Goal: Use online tool/utility: Utilize a website feature to perform a specific function

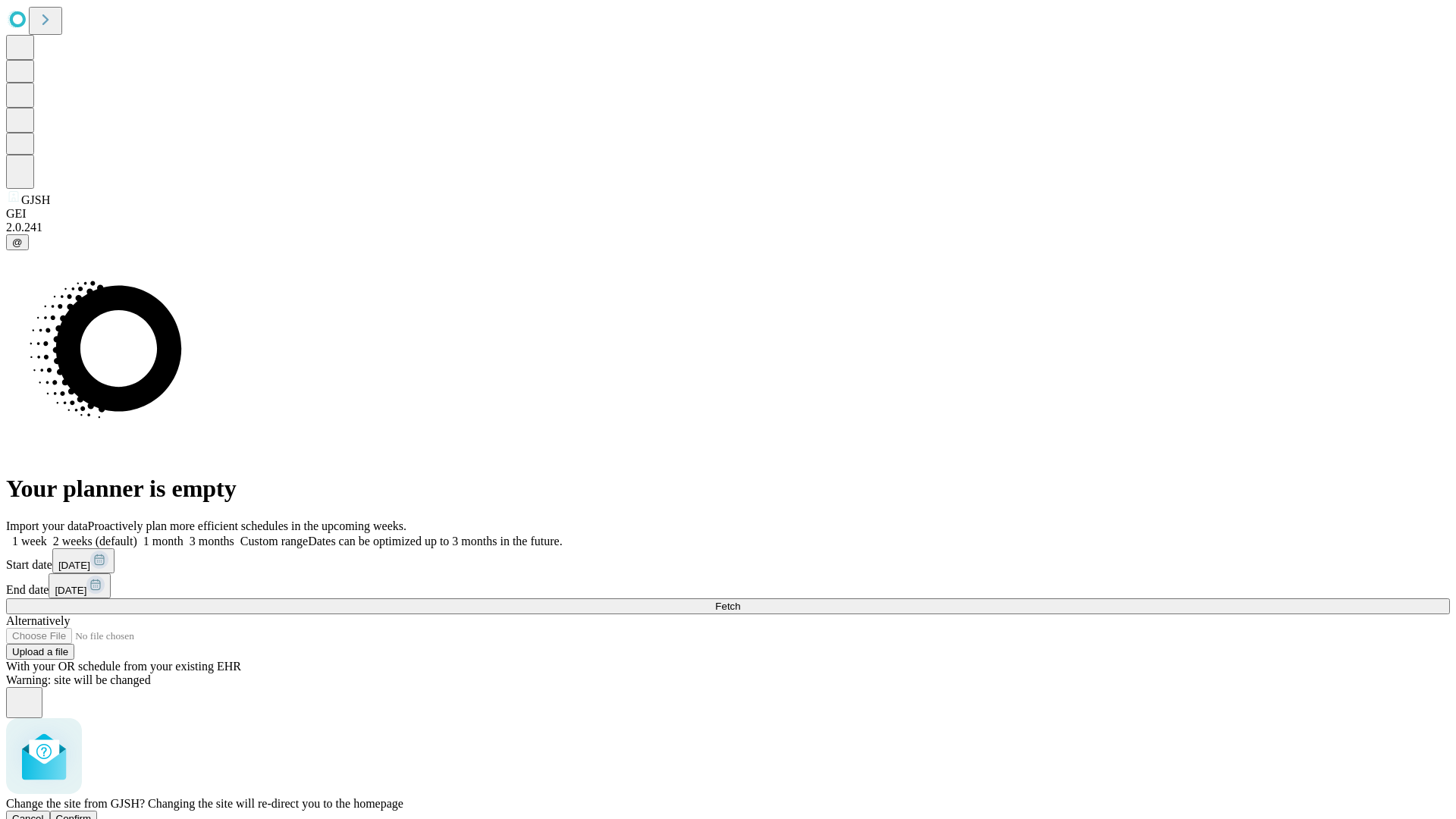
click at [92, 813] on span "Confirm" at bounding box center [73, 819] width 36 height 12
click at [137, 534] on label "2 weeks (default)" at bounding box center [93, 540] width 91 height 13
click at [740, 601] on span "Fetch" at bounding box center [728, 607] width 25 height 12
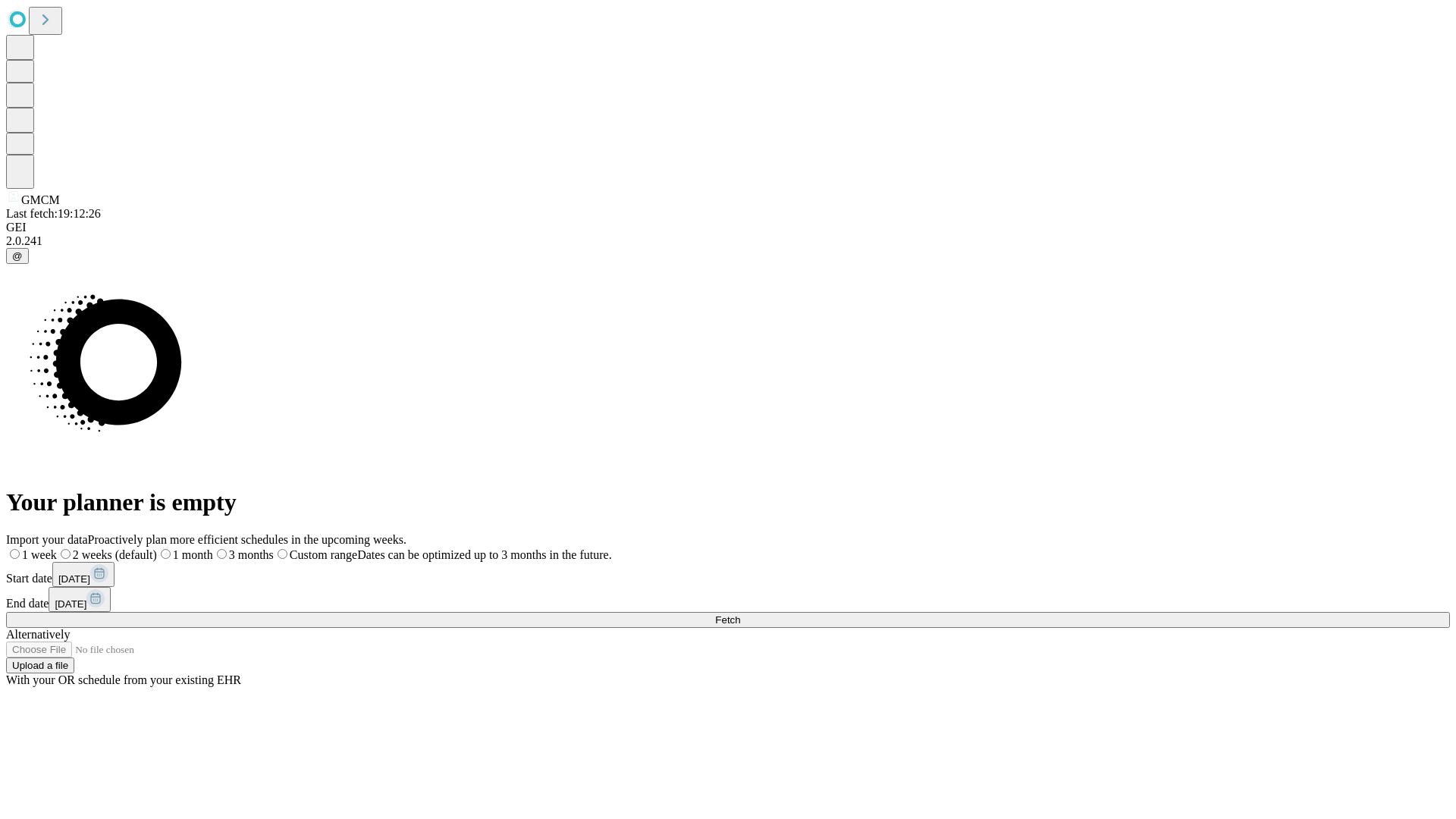
click at [157, 548] on label "2 weeks (default)" at bounding box center [107, 554] width 100 height 13
click at [740, 614] on span "Fetch" at bounding box center [728, 620] width 25 height 12
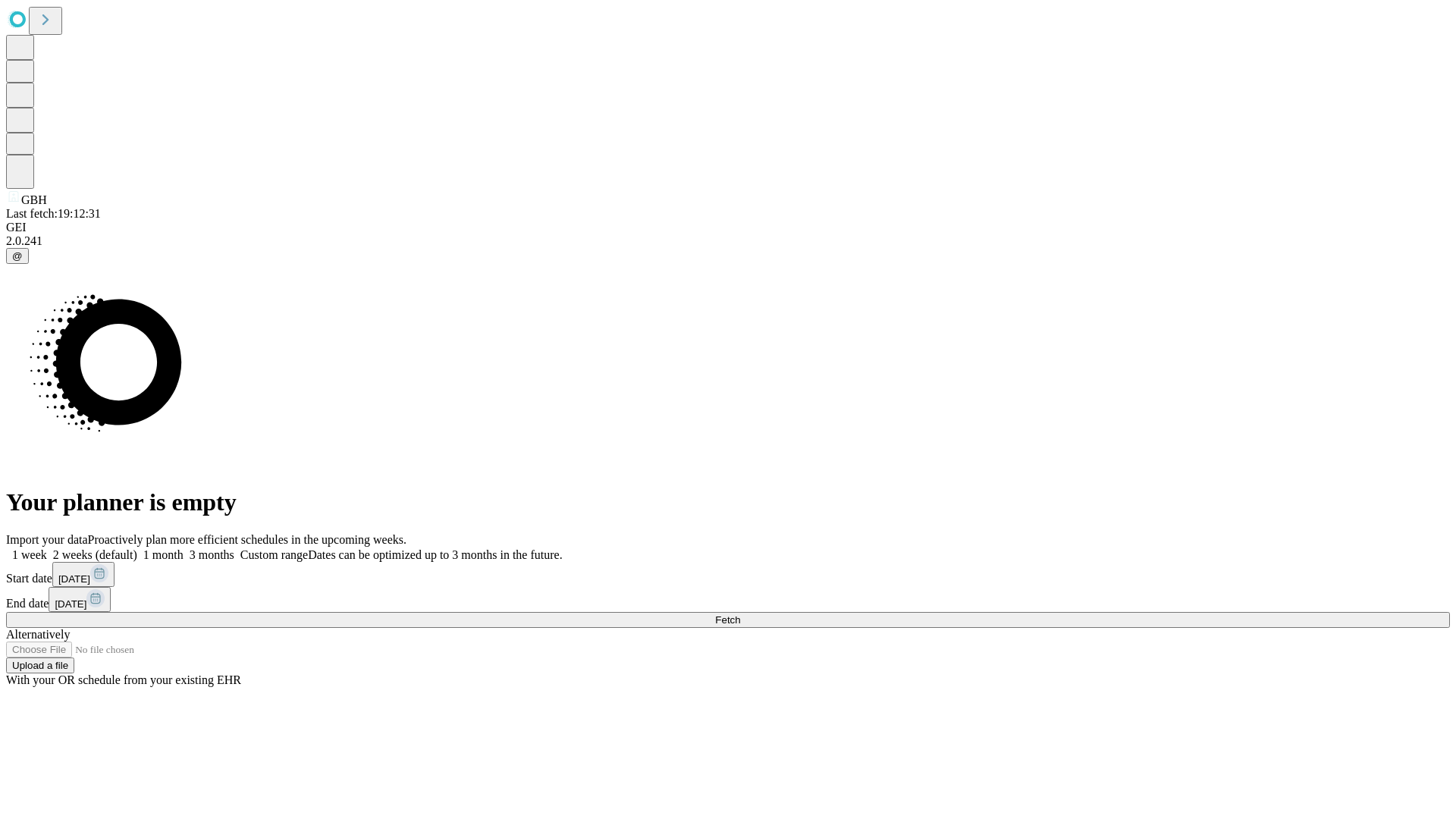
click at [137, 548] on label "2 weeks (default)" at bounding box center [93, 554] width 91 height 13
click at [740, 614] on span "Fetch" at bounding box center [728, 620] width 25 height 12
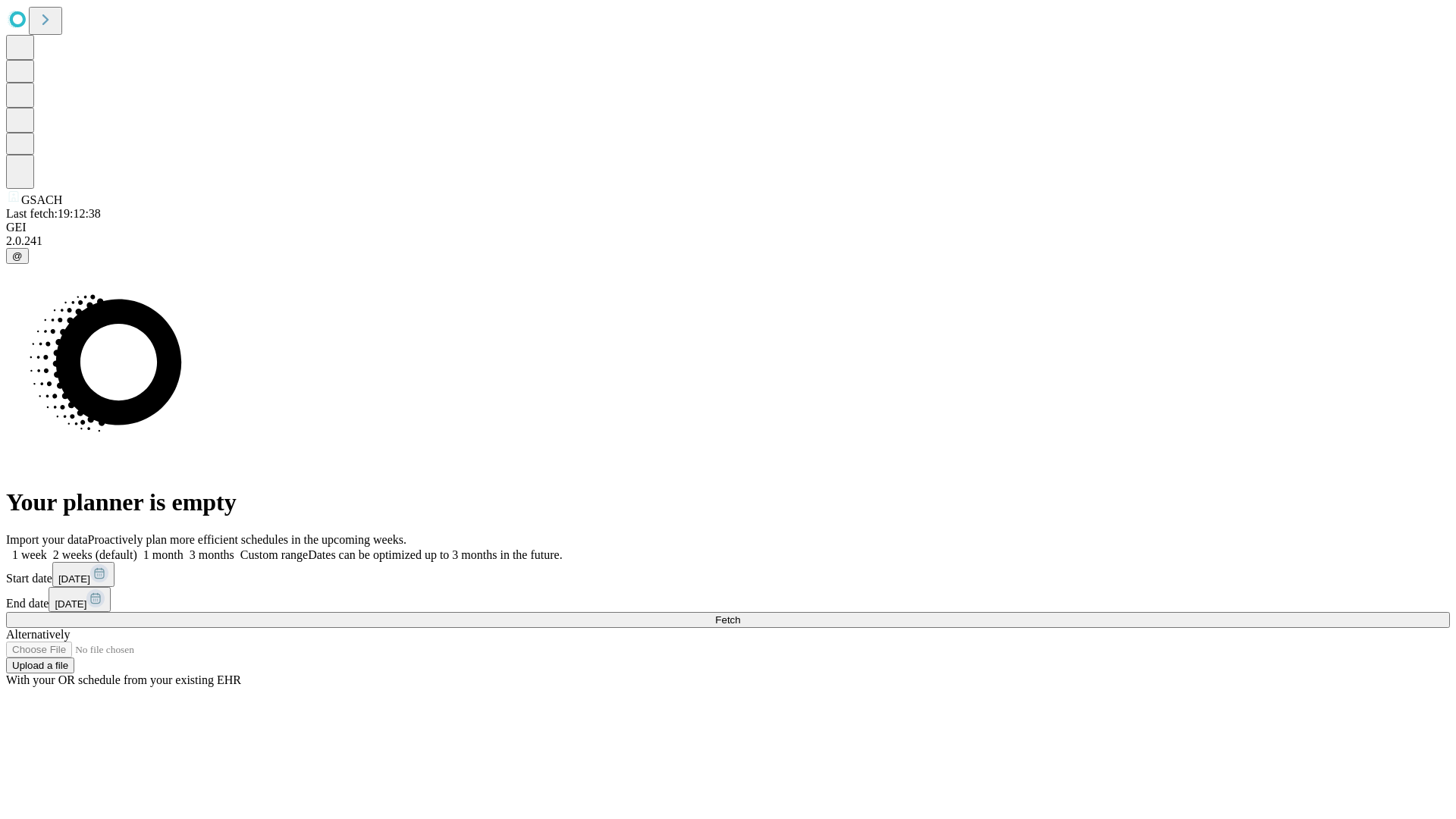
click at [137, 548] on label "2 weeks (default)" at bounding box center [93, 554] width 91 height 13
click at [740, 614] on span "Fetch" at bounding box center [728, 620] width 25 height 12
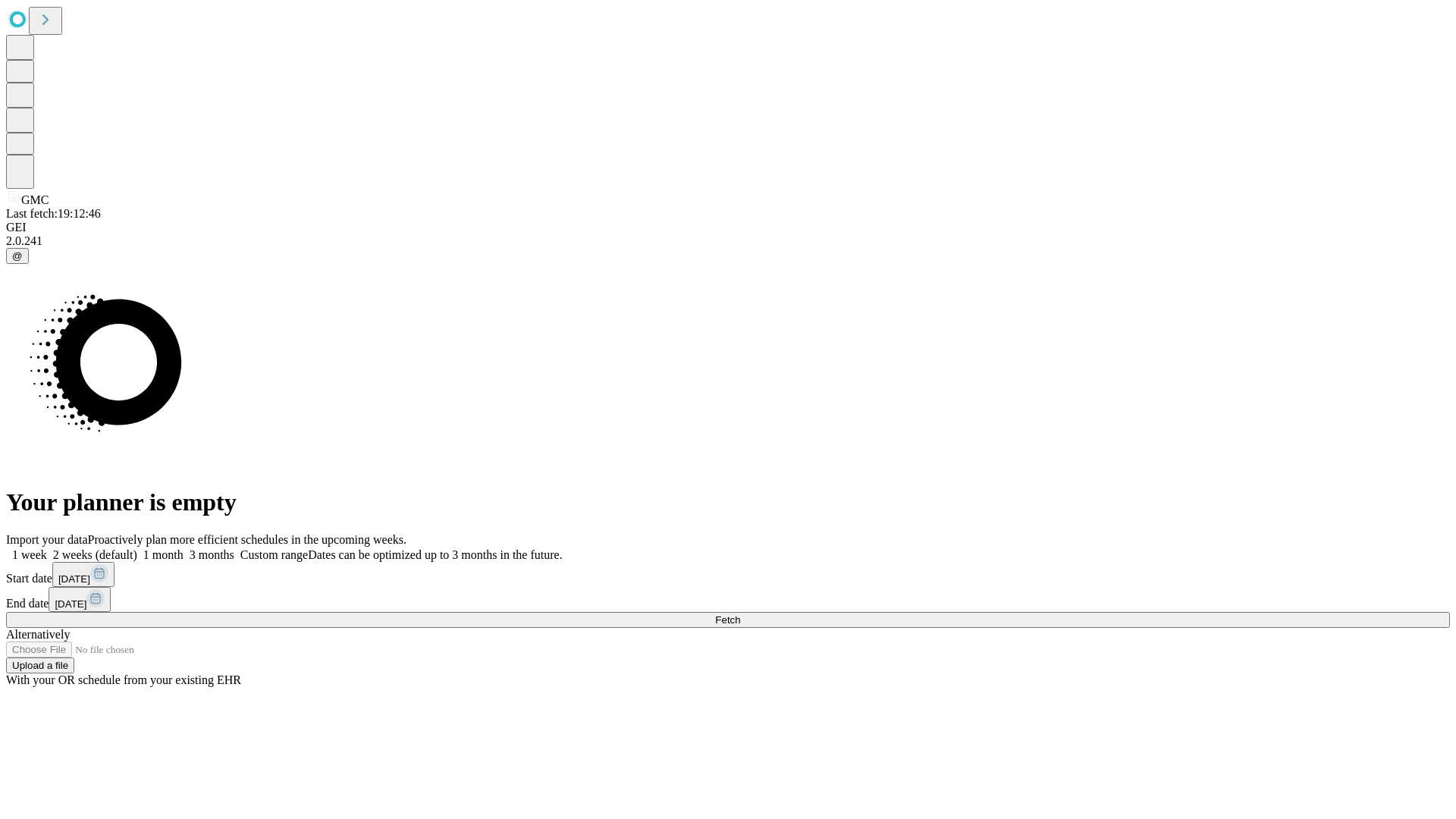
click at [137, 548] on label "2 weeks (default)" at bounding box center [93, 554] width 91 height 13
click at [740, 614] on span "Fetch" at bounding box center [728, 620] width 25 height 12
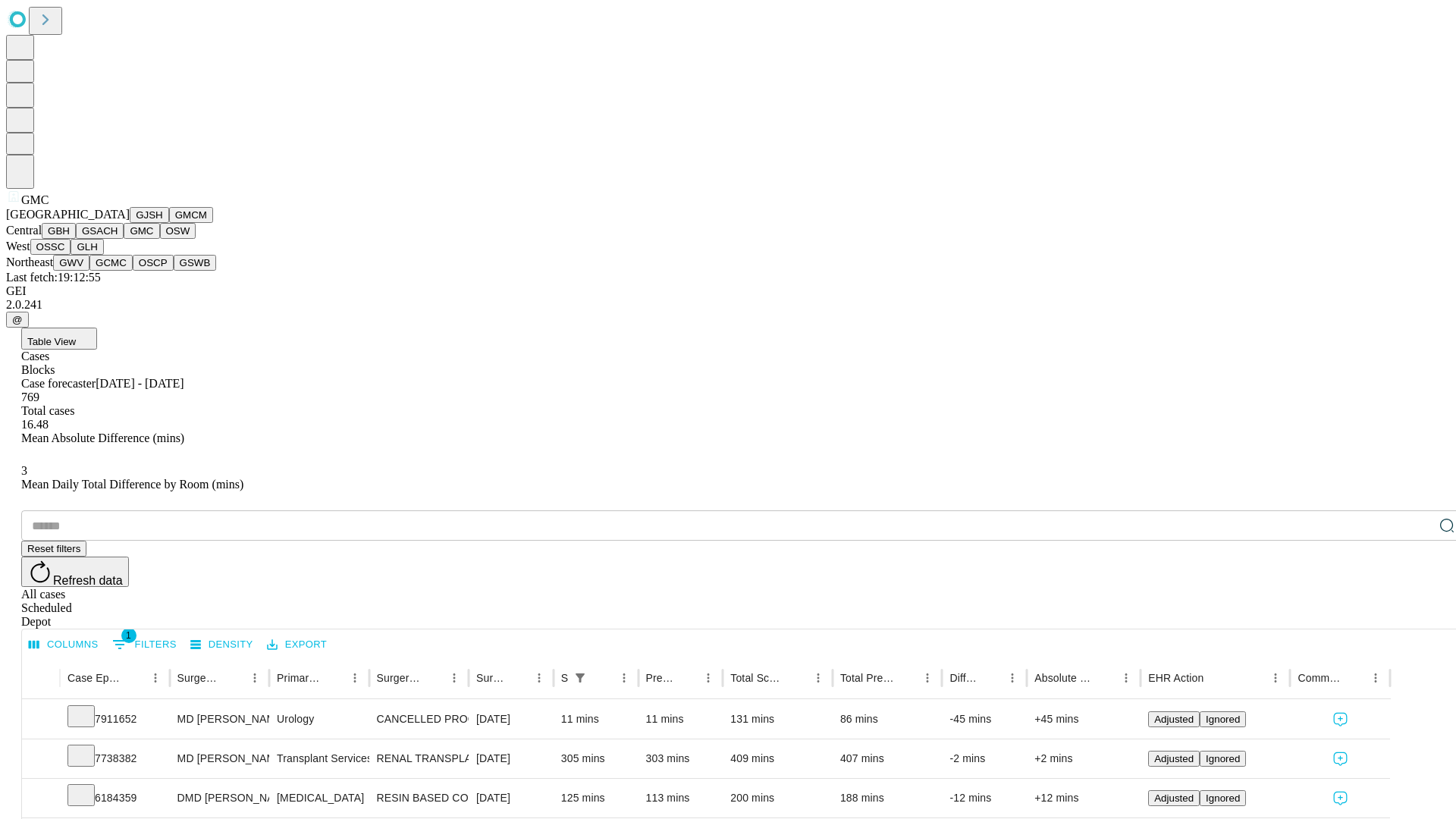
click at [160, 239] on button "OSW" at bounding box center [179, 231] width 37 height 16
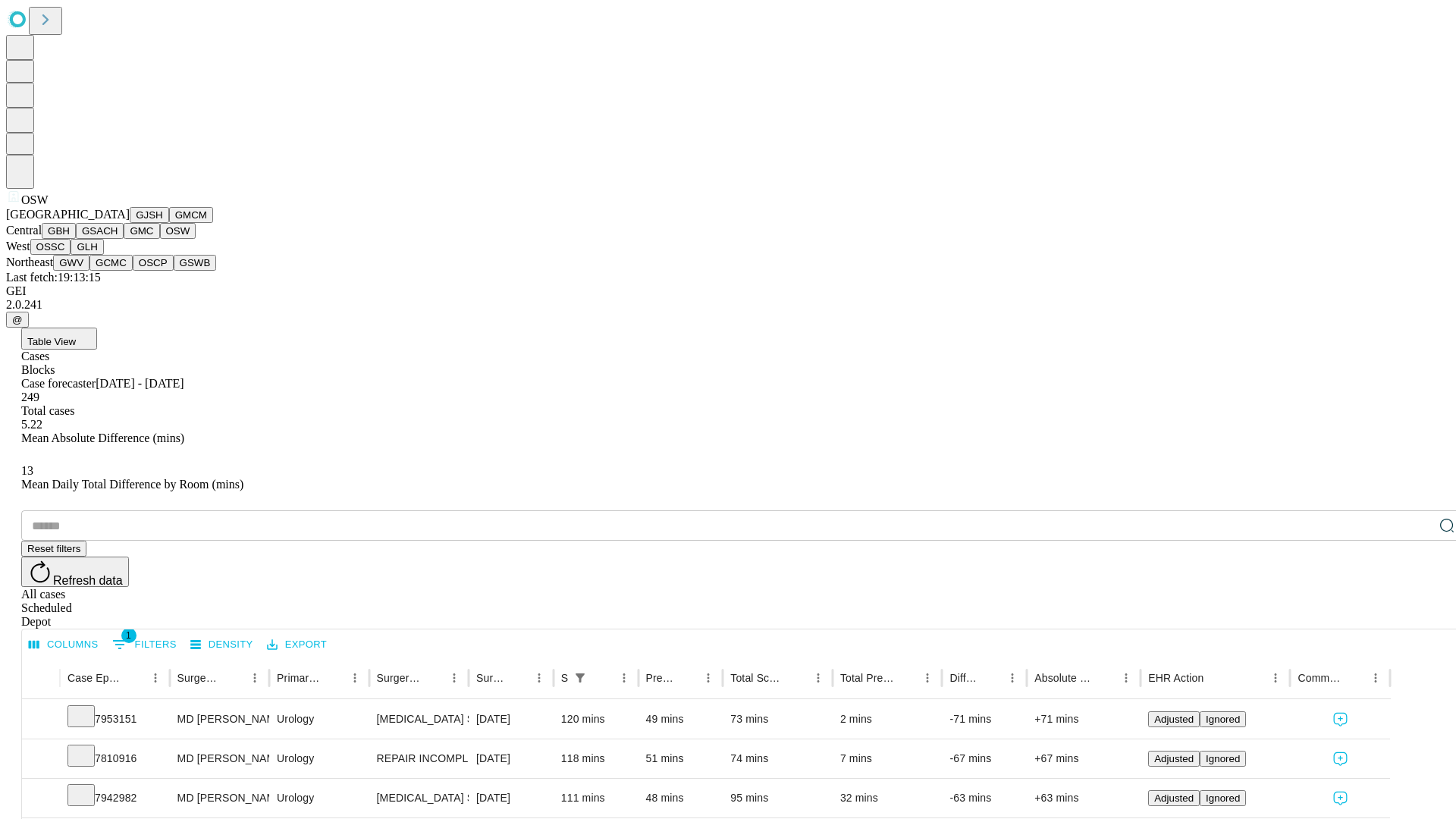
click at [71, 255] on button "OSSC" at bounding box center [50, 247] width 41 height 16
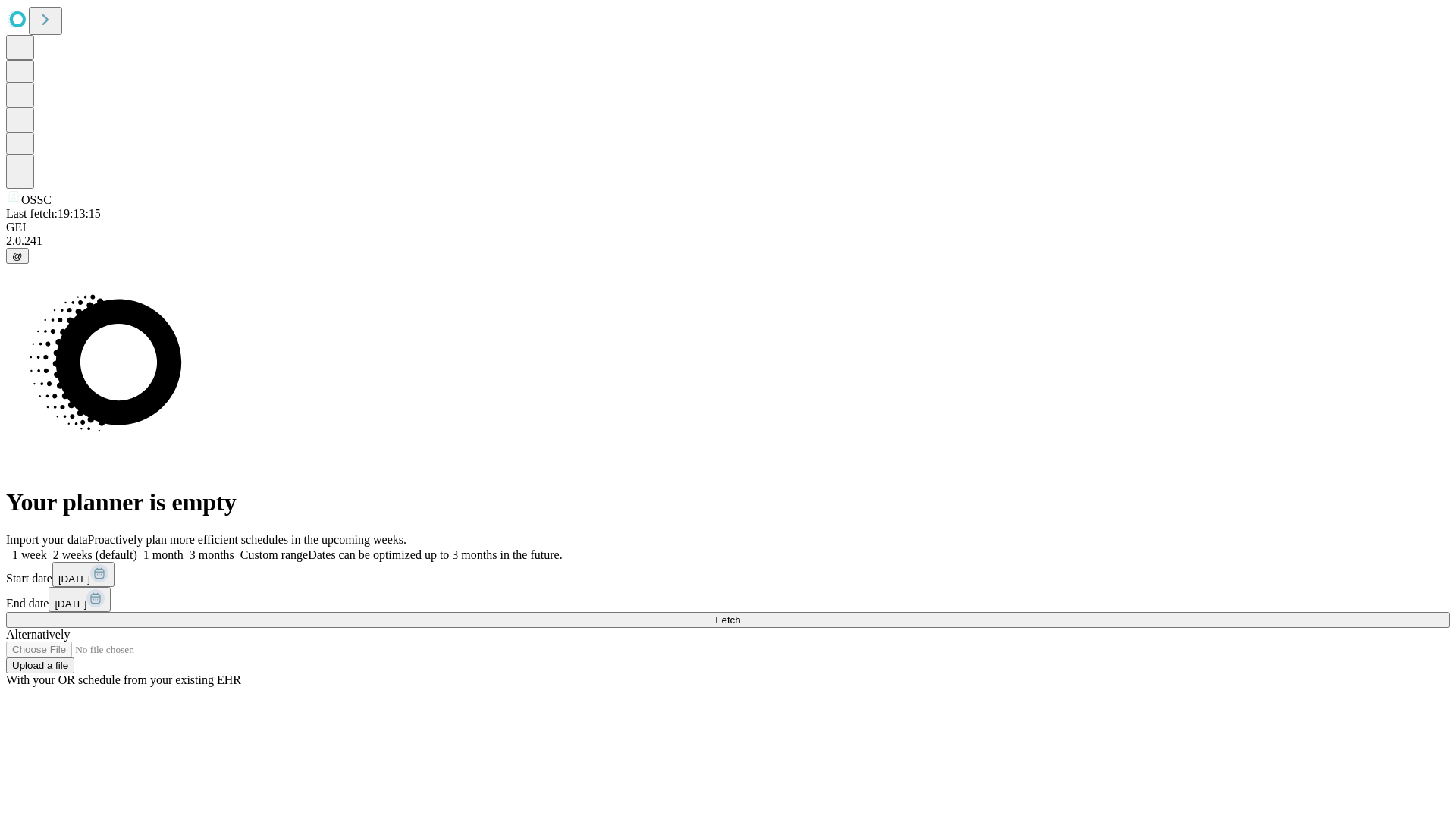
click at [740, 614] on span "Fetch" at bounding box center [728, 620] width 25 height 12
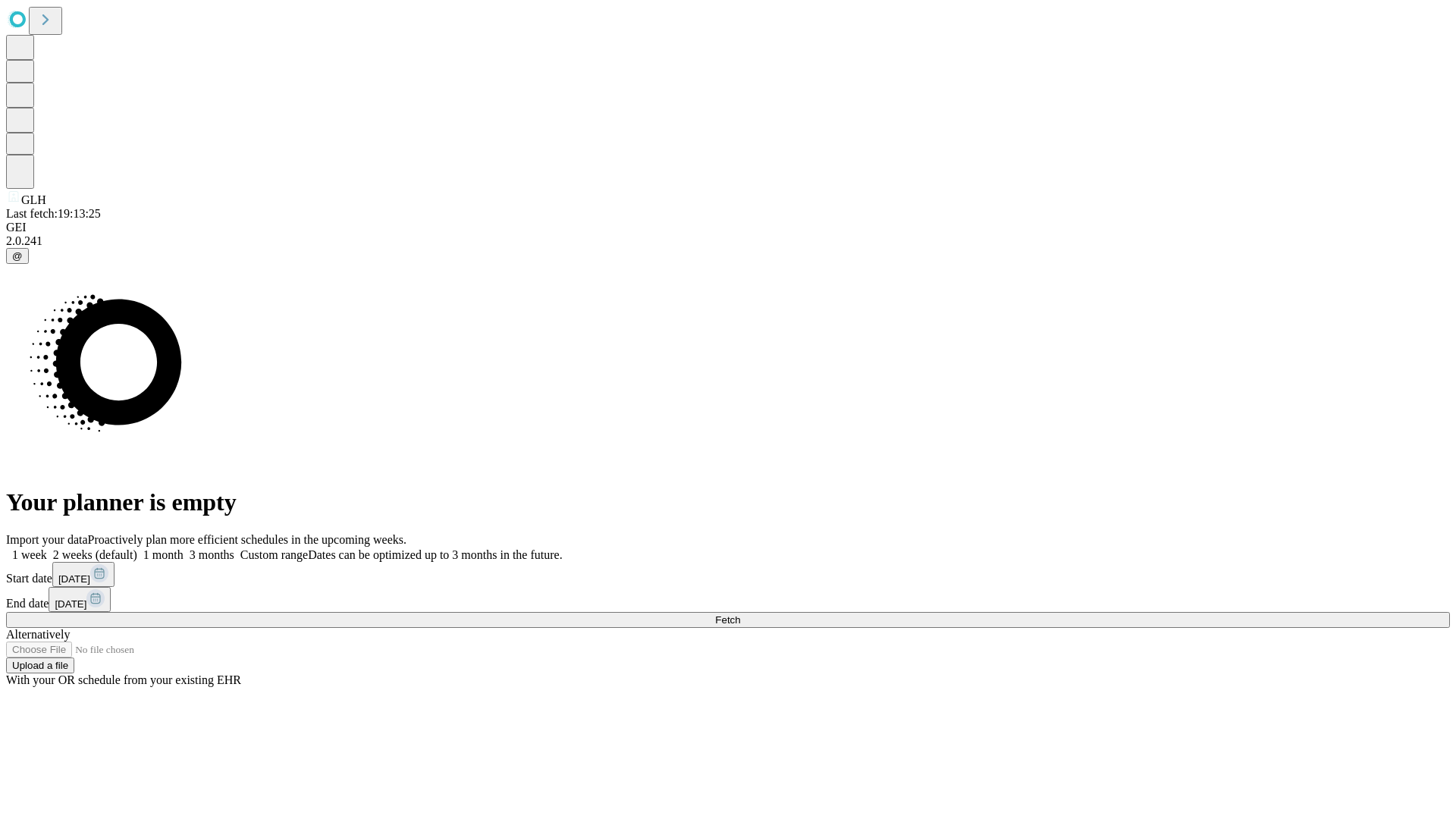
click at [740, 614] on span "Fetch" at bounding box center [728, 620] width 25 height 12
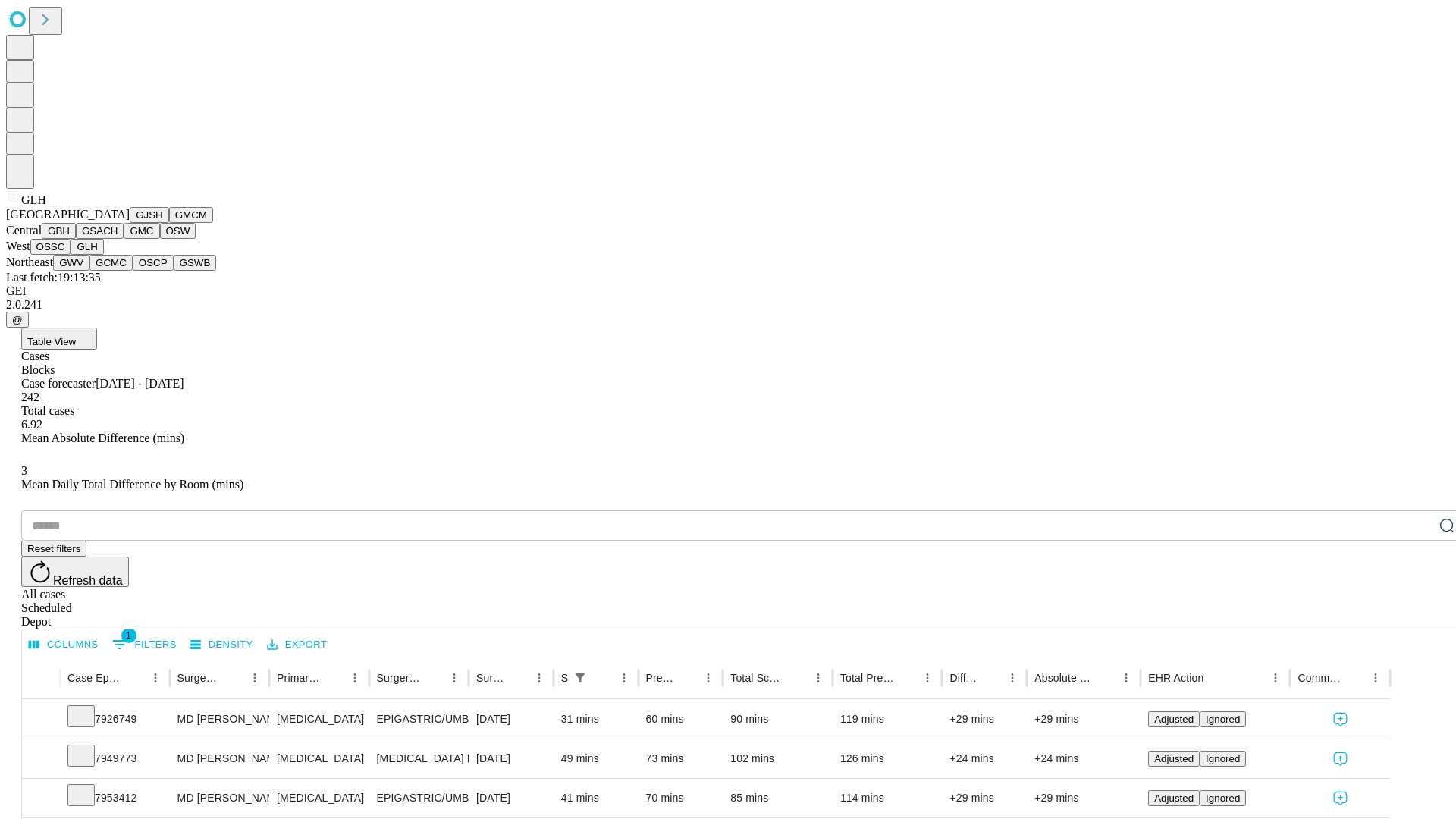
click at [90, 271] on button "GWV" at bounding box center [71, 262] width 37 height 16
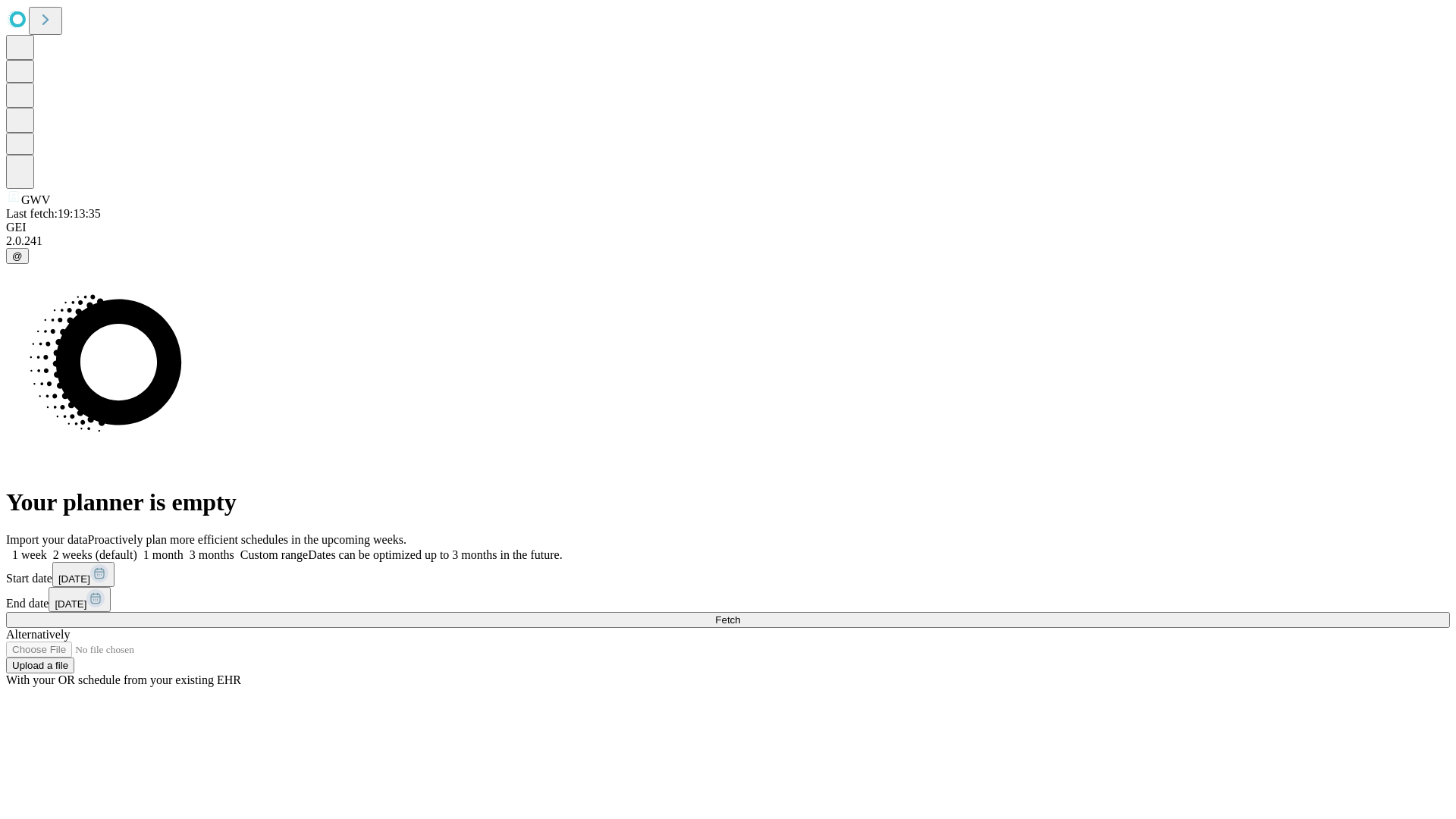
click at [740, 614] on span "Fetch" at bounding box center [728, 620] width 25 height 12
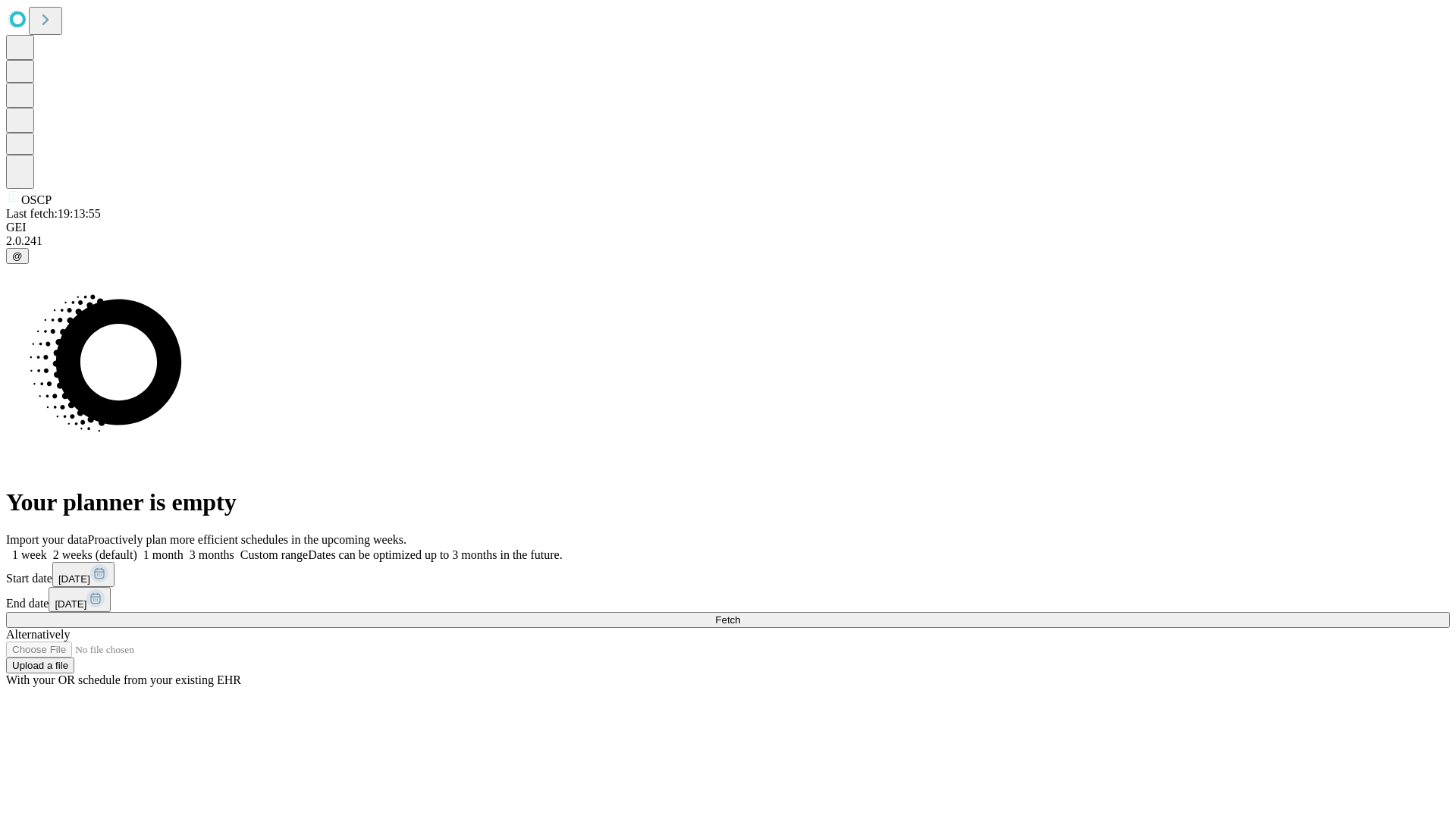
click at [137, 548] on label "2 weeks (default)" at bounding box center [93, 554] width 91 height 13
click at [740, 614] on span "Fetch" at bounding box center [728, 620] width 25 height 12
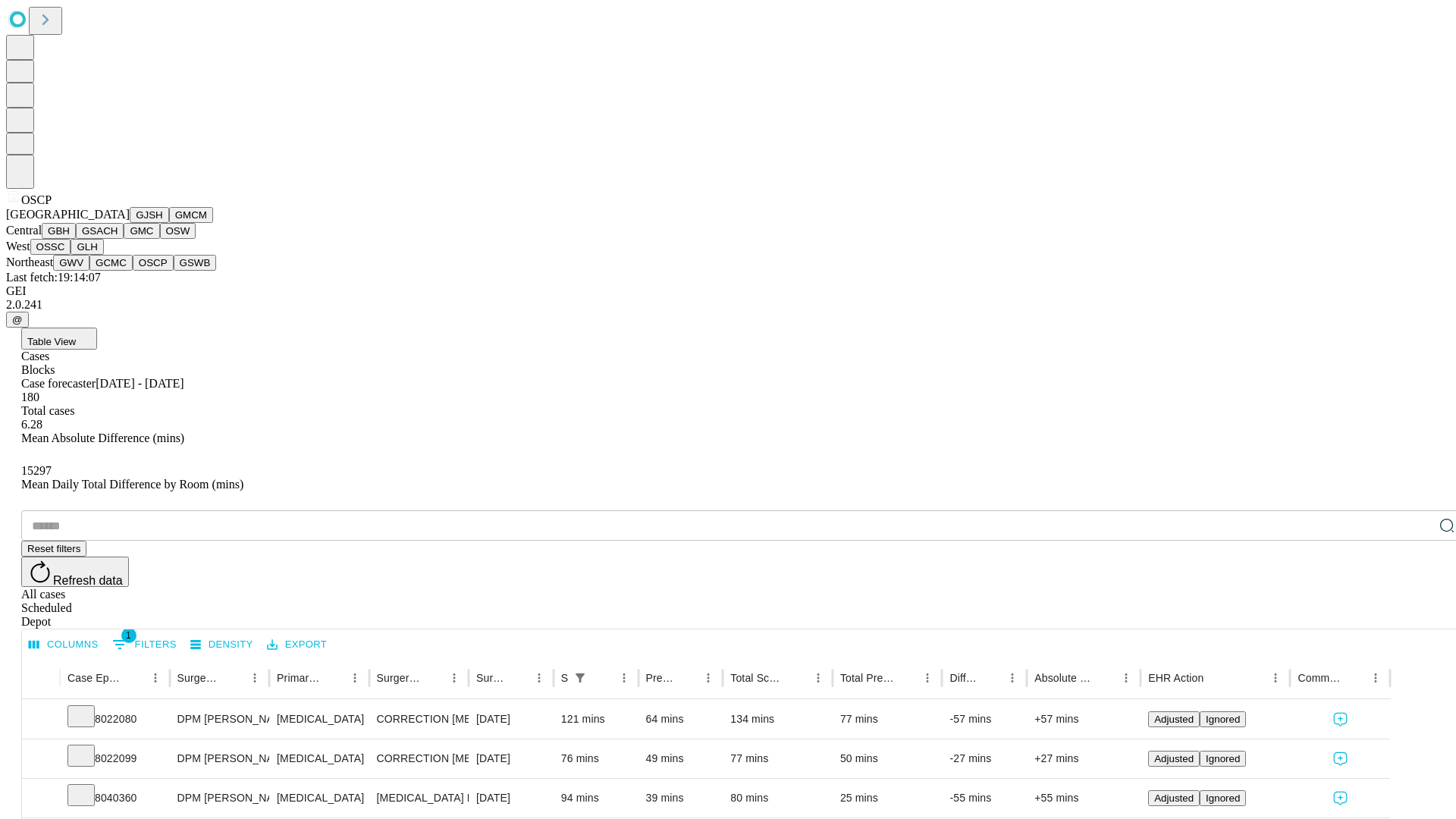
click at [174, 271] on button "GSWB" at bounding box center [195, 262] width 43 height 16
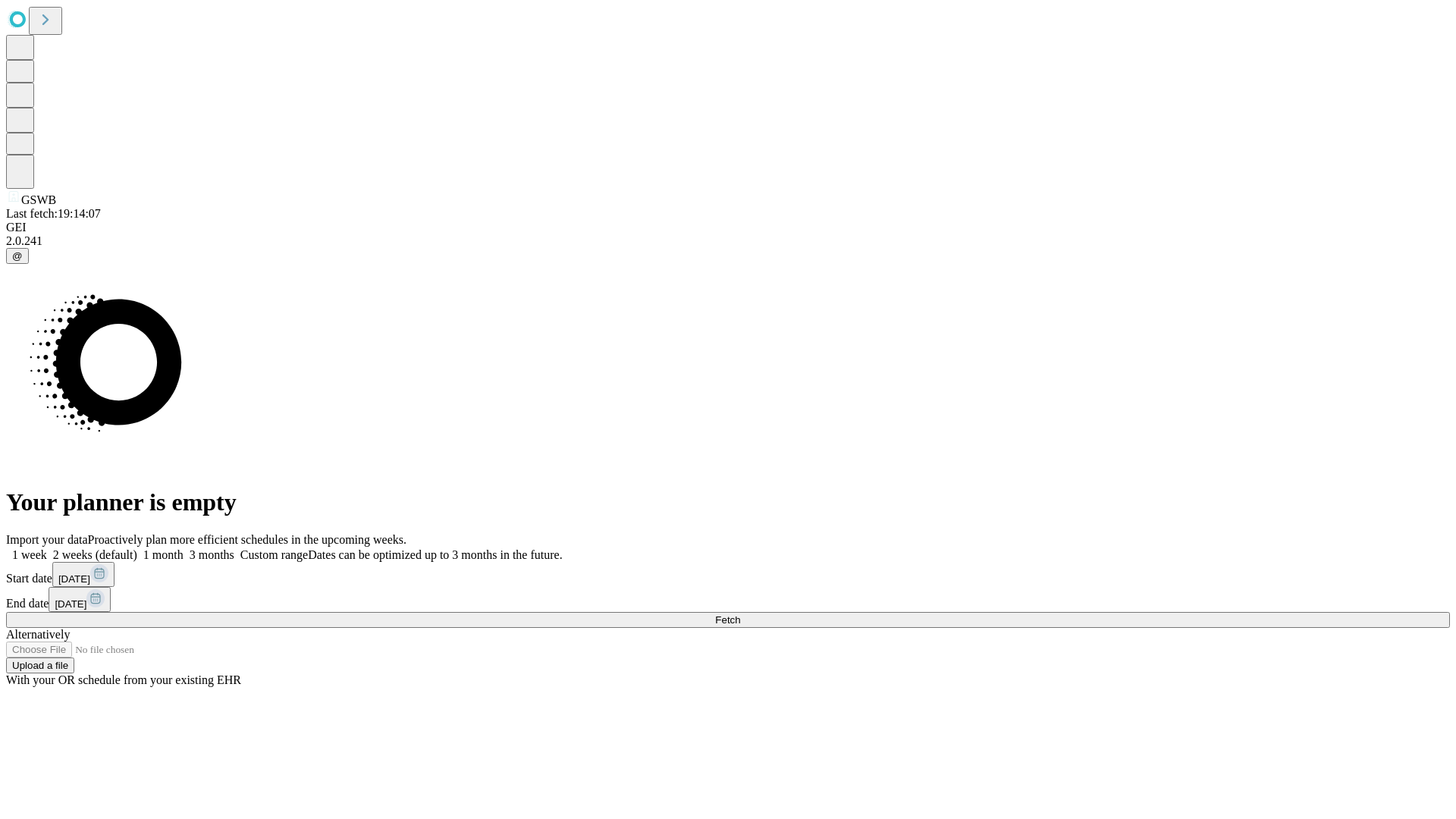
click at [137, 548] on label "2 weeks (default)" at bounding box center [93, 554] width 91 height 13
click at [740, 614] on span "Fetch" at bounding box center [728, 620] width 25 height 12
